Goal: Task Accomplishment & Management: Manage account settings

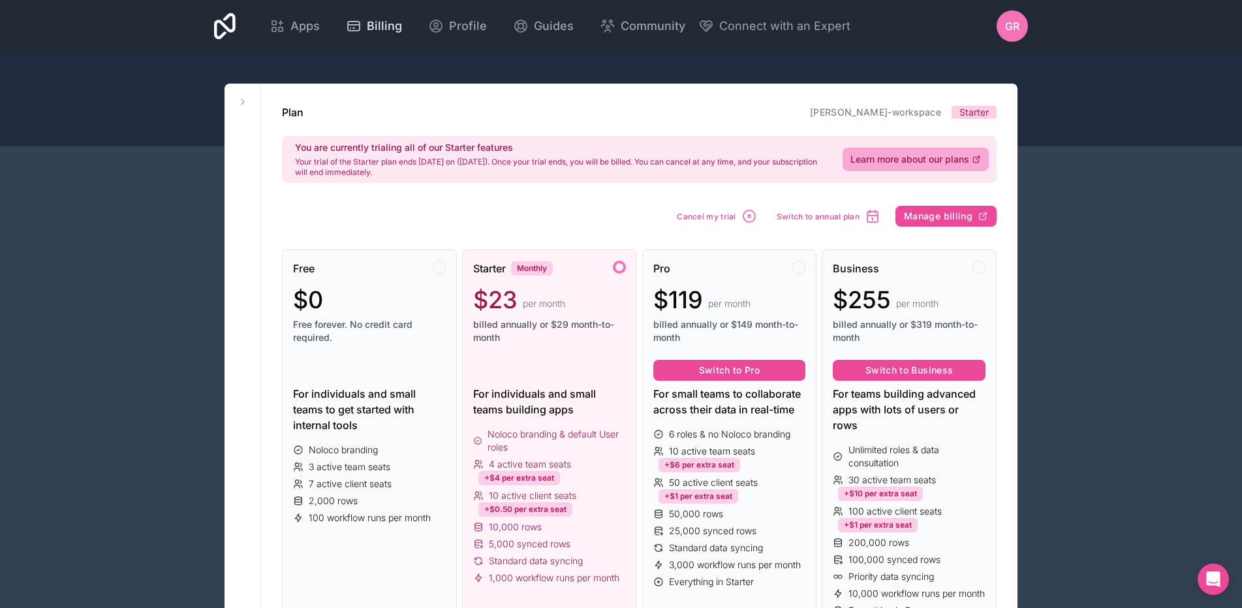
click at [335, 33] on link "Billing" at bounding box center [373, 26] width 77 height 29
click at [307, 32] on span "Apps" at bounding box center [304, 26] width 29 height 18
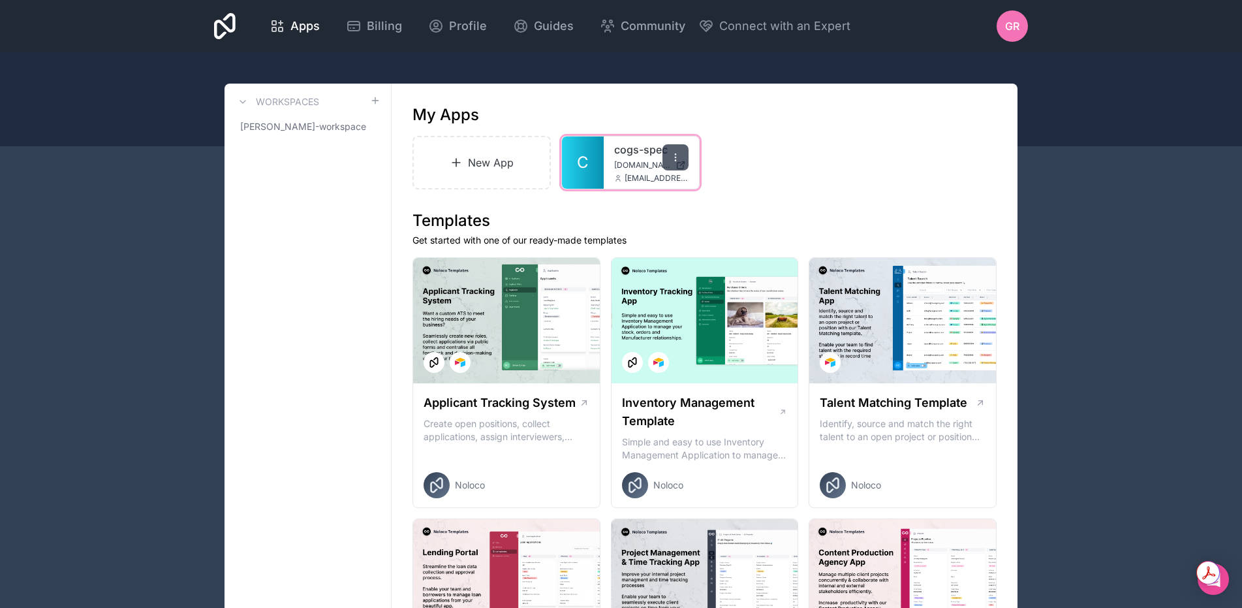
click at [664, 159] on div at bounding box center [675, 157] width 26 height 26
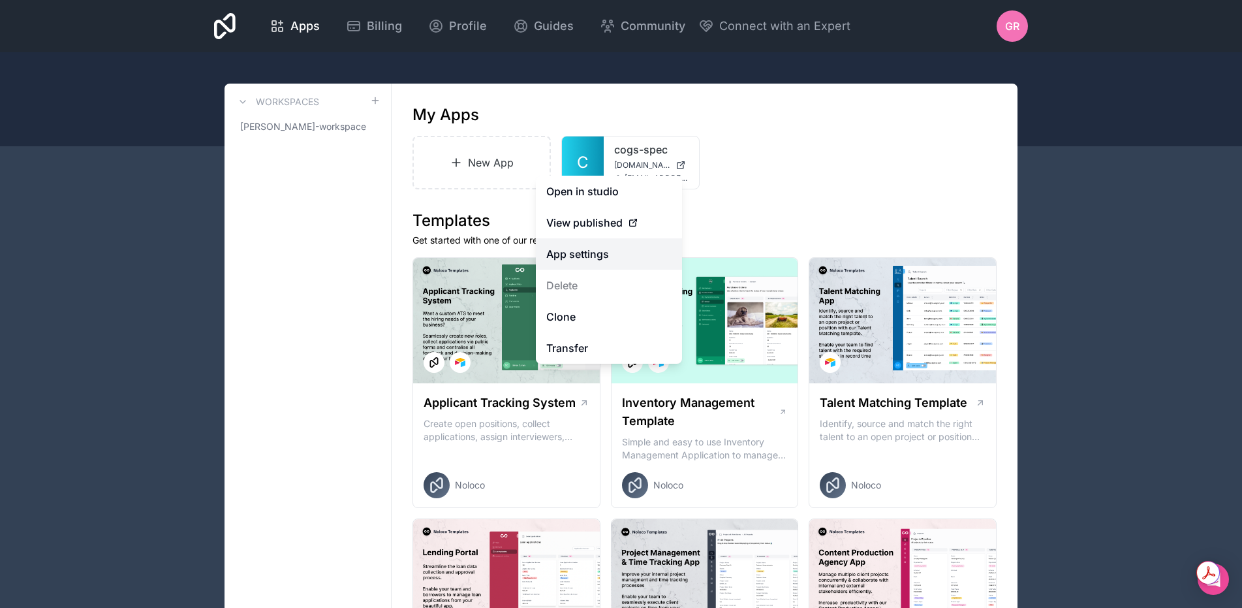
click at [601, 258] on link "App settings" at bounding box center [609, 253] width 146 height 31
